Goal: Task Accomplishment & Management: Manage account settings

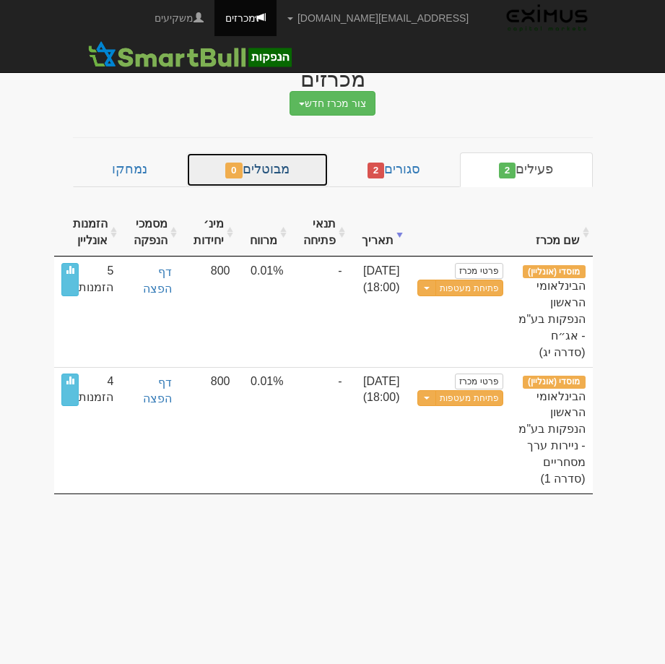
click at [264, 186] on link "מבוטלים 0" at bounding box center [257, 169] width 142 height 35
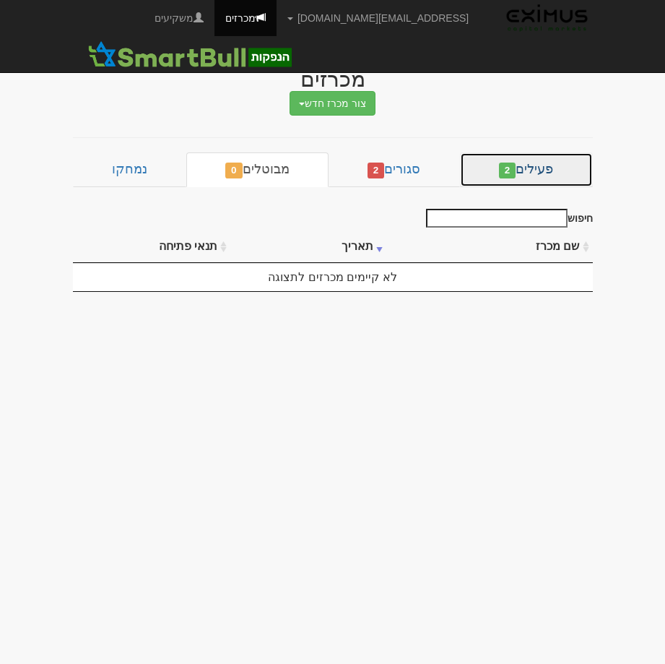
click at [512, 179] on link "פעילים 2" at bounding box center [526, 169] width 133 height 35
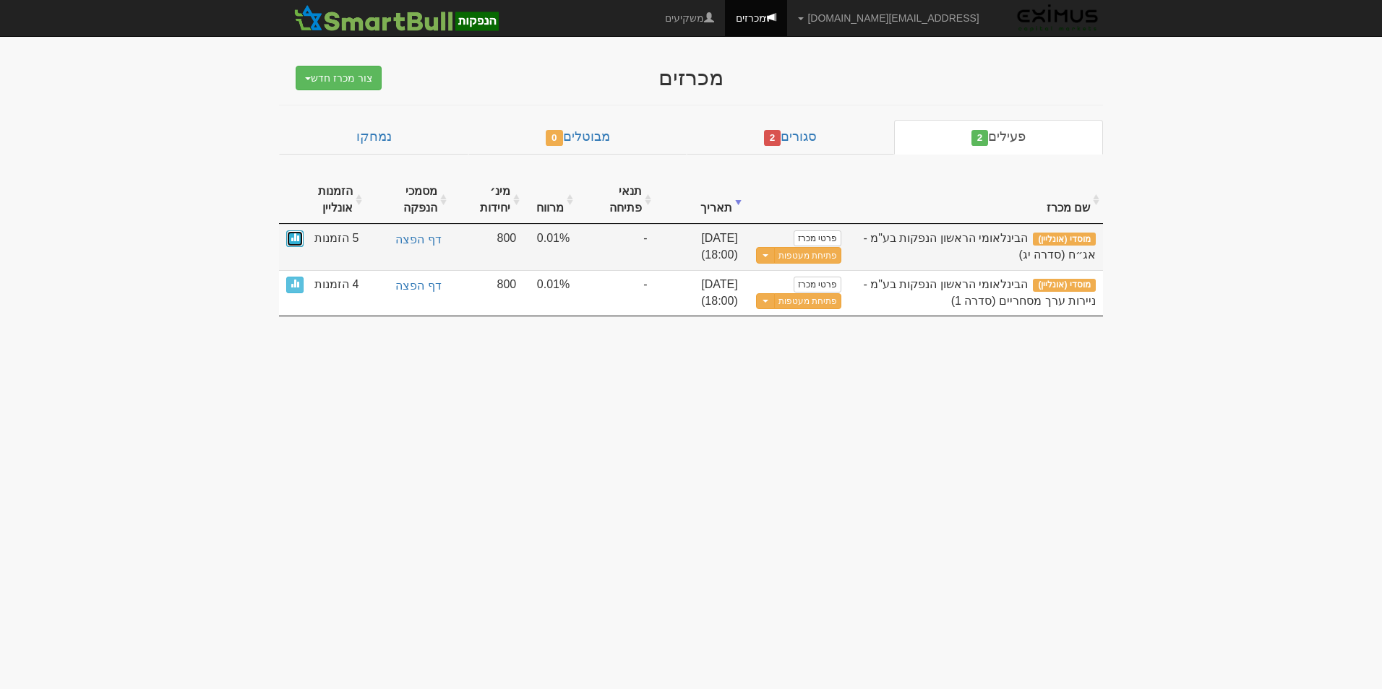
click at [293, 245] on link at bounding box center [294, 238] width 17 height 17
